Goal: Find specific page/section: Find specific page/section

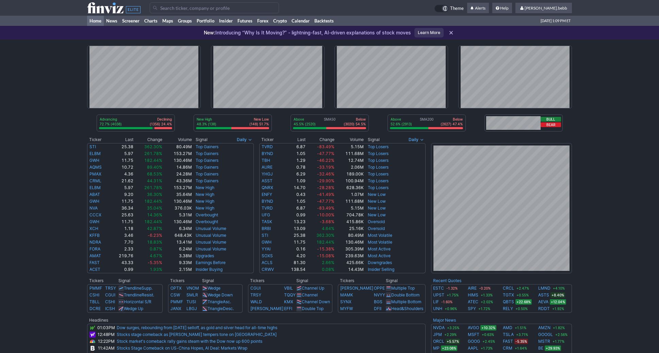
click at [110, 9] on use at bounding box center [113, 7] width 53 height 11
click at [110, 5] on icon at bounding box center [113, 7] width 53 height 11
